Goal: Task Accomplishment & Management: Use online tool/utility

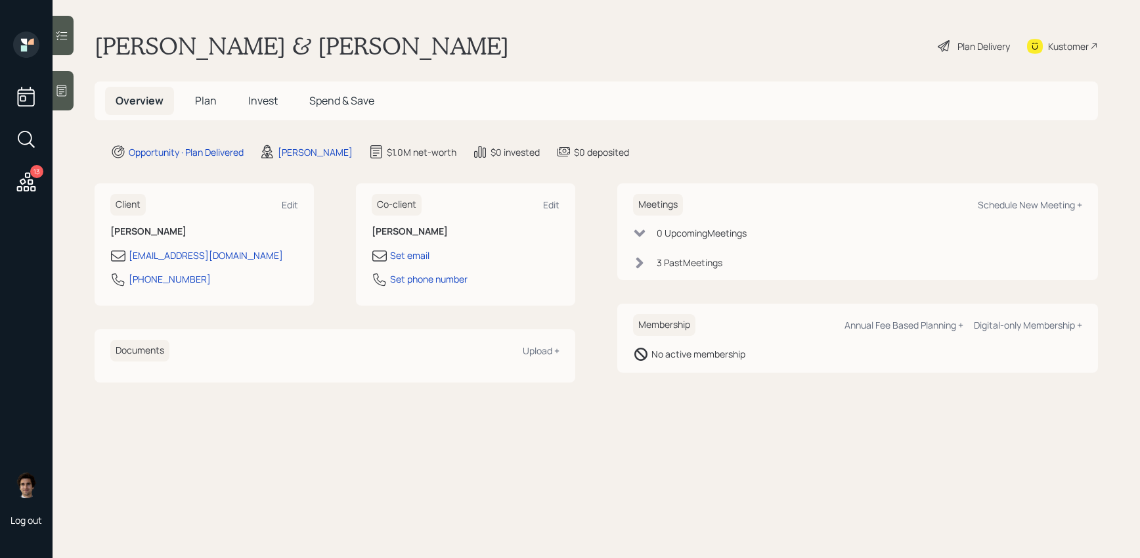
click at [216, 105] on h5 "Plan" at bounding box center [206, 101] width 43 height 28
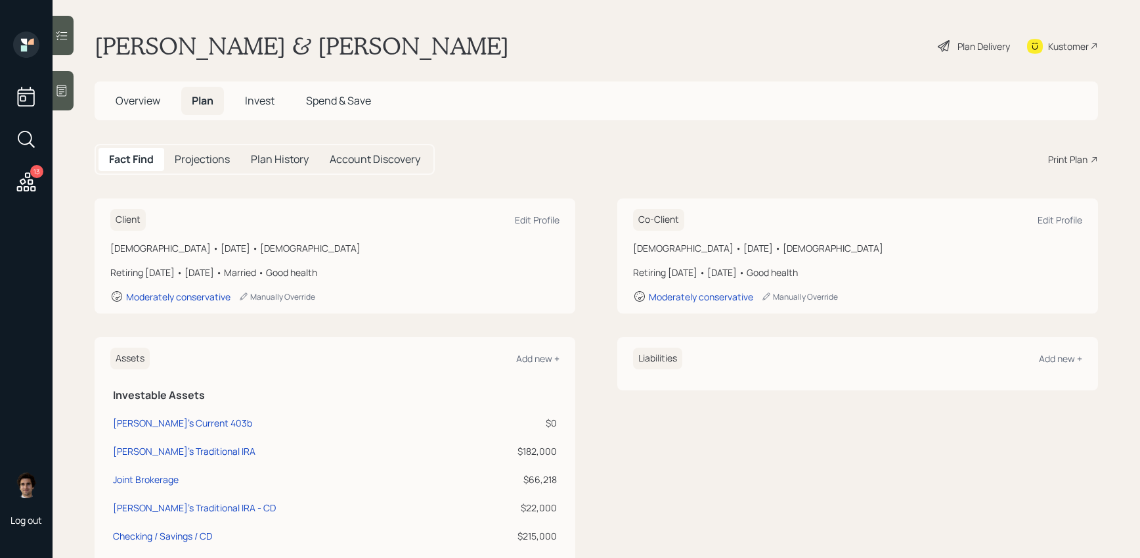
click at [9, 185] on div "13 Log out" at bounding box center [26, 279] width 53 height 558
click at [20, 185] on icon at bounding box center [26, 182] width 24 height 24
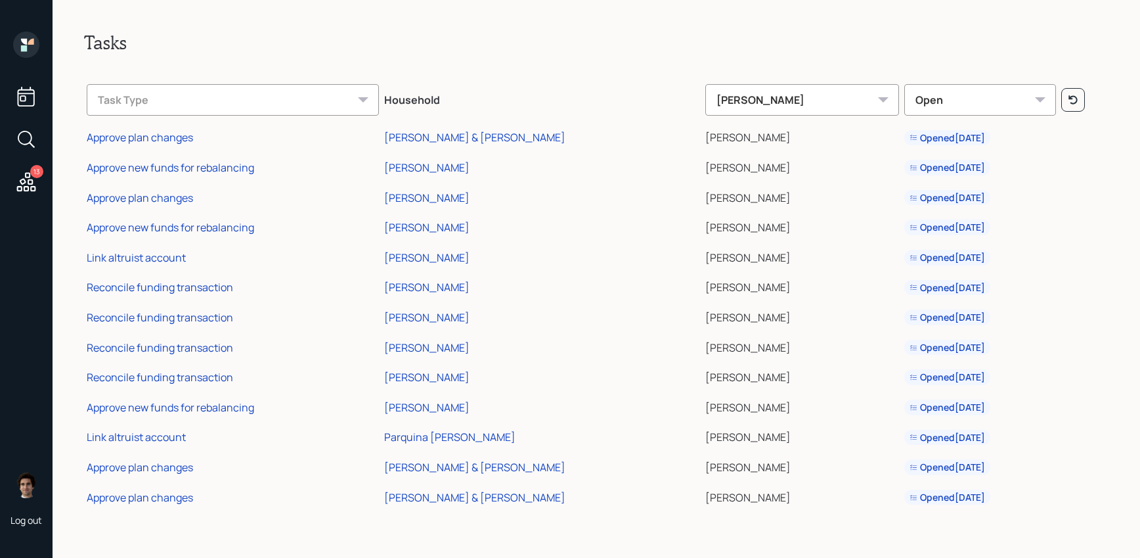
click at [149, 504] on td "Approve plan changes" at bounding box center [233, 495] width 298 height 30
click at [149, 497] on div "Approve plan changes" at bounding box center [140, 497] width 106 height 14
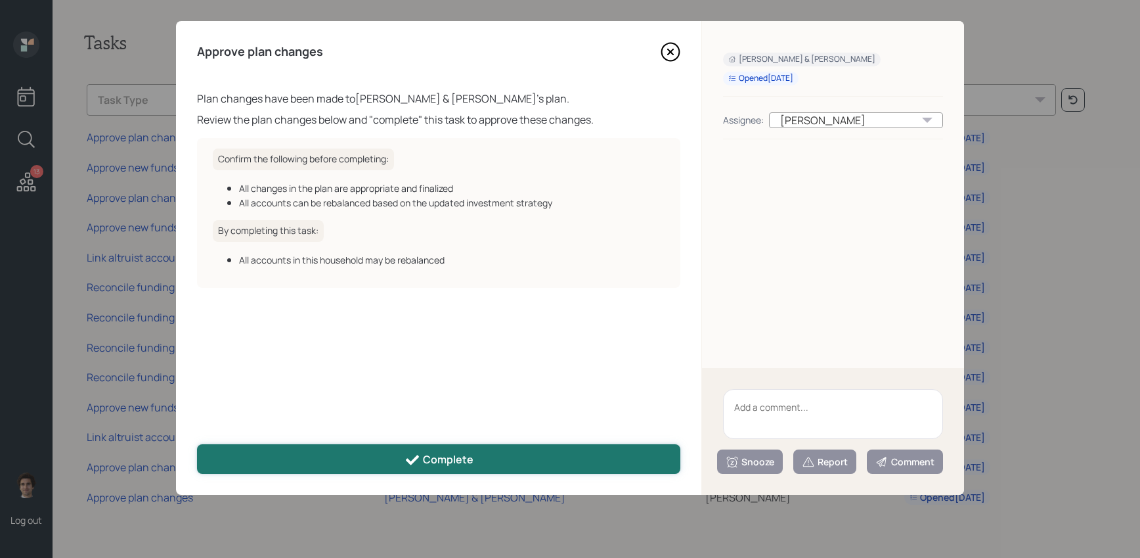
click at [424, 463] on div "Complete" at bounding box center [439, 460] width 69 height 16
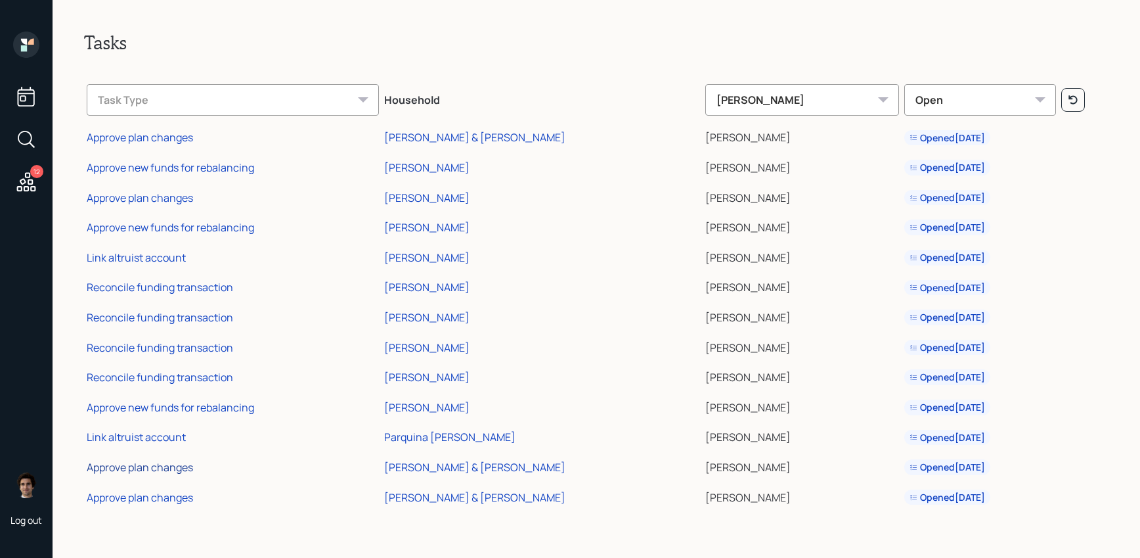
click at [163, 463] on div "Approve plan changes" at bounding box center [140, 467] width 106 height 14
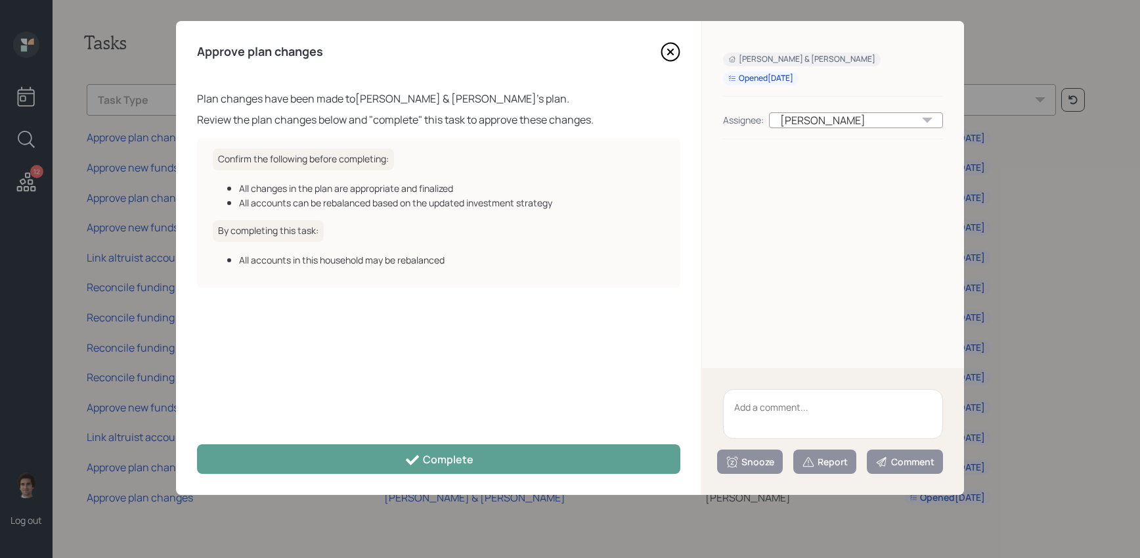
click at [675, 58] on icon at bounding box center [671, 52] width 20 height 20
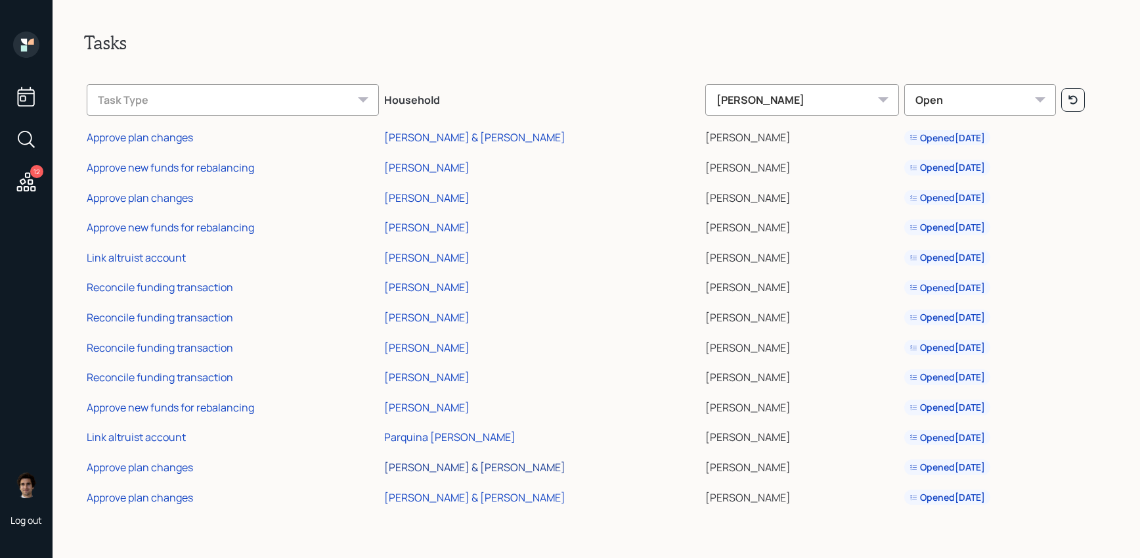
click at [428, 472] on div "[PERSON_NAME] & [PERSON_NAME]" at bounding box center [474, 467] width 181 height 14
